Goal: Transaction & Acquisition: Purchase product/service

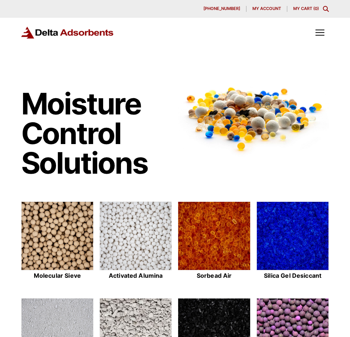
click at [327, 10] on icon "Toggle Modal Content" at bounding box center [326, 9] width 6 height 6
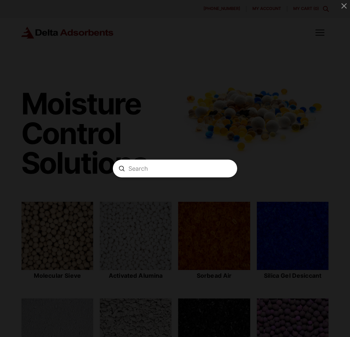
paste input "4A 4X8 Blue Indicating Molecular Sieve Desiccant"
type input "4A 4X8 Blue Indicating Molecular Sieve Desiccant"
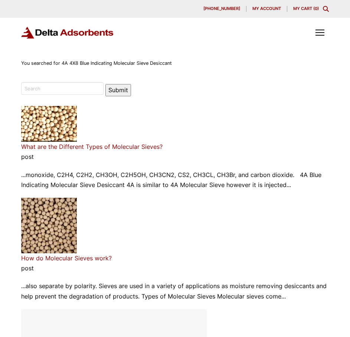
click at [296, 6] on link "My Cart ( 0 )" at bounding box center [306, 8] width 26 height 5
click at [317, 41] on div "Toggle Off Canvas Content" at bounding box center [320, 33] width 18 height 18
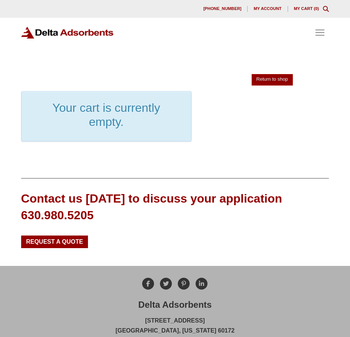
click at [318, 35] on span "Toggle Off Canvas Content" at bounding box center [319, 33] width 9 height 6
click at [279, 80] on link "Return to shop" at bounding box center [271, 79] width 41 height 11
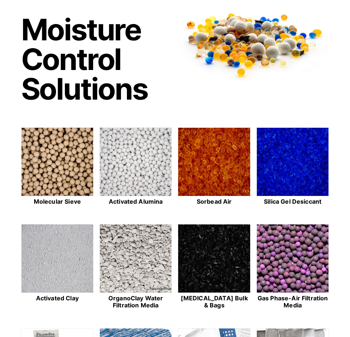
scroll to position [111, 0]
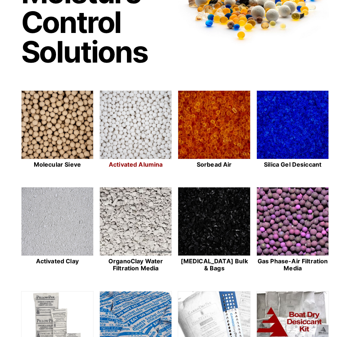
click at [142, 138] on img at bounding box center [136, 125] width 72 height 69
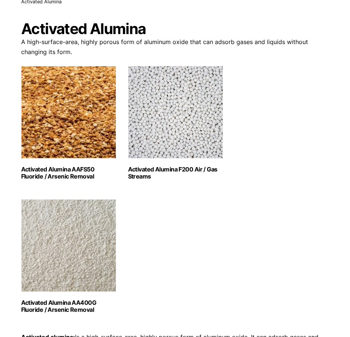
scroll to position [74, 0]
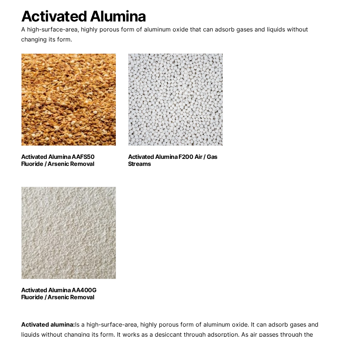
click at [60, 226] on img "Visit product category Activated Alumina AA400G Fluoride / Arsenic Removal" at bounding box center [68, 233] width 95 height 93
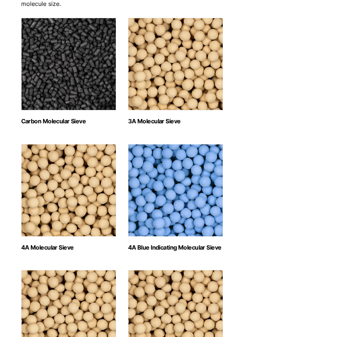
scroll to position [111, 0]
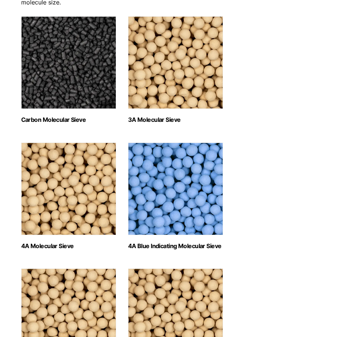
click at [188, 248] on h2 "4A Blue Indicating Molecular Sieve (2)" at bounding box center [175, 246] width 95 height 7
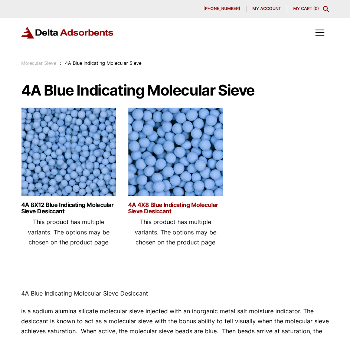
click at [163, 205] on link "4A 4X8 Blue Indicating Molecular Sieve Desiccant" at bounding box center [175, 208] width 95 height 13
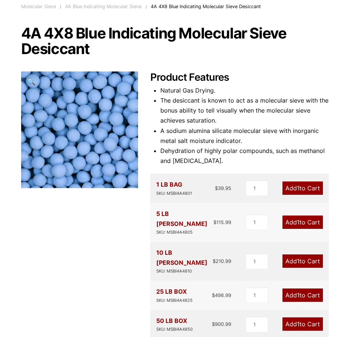
scroll to position [74, 0]
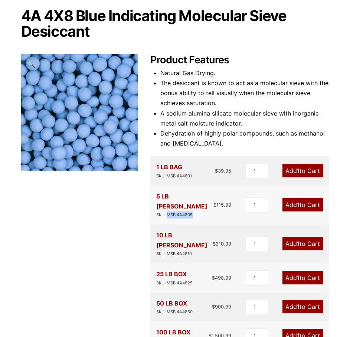
drag, startPoint x: 168, startPoint y: 204, endPoint x: 194, endPoint y: 205, distance: 26.7
click at [194, 205] on div "5 LB PAIL SKU: MSBI4A4805 $ 115.99" at bounding box center [193, 205] width 75 height 27
copy div "MSBI4A4805"
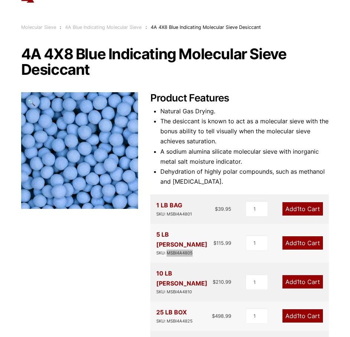
scroll to position [0, 0]
